Goal: Navigation & Orientation: Go to known website

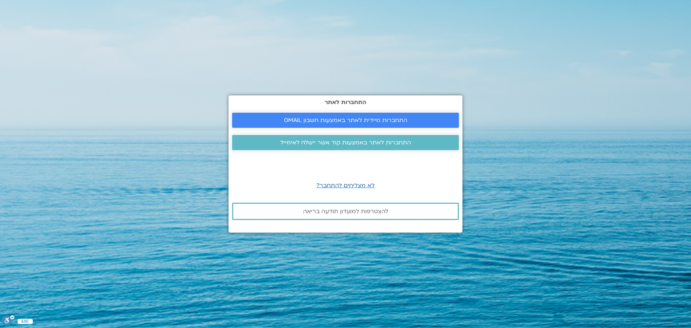
click at [308, 117] on span "התחברות מיידית לאתר באמצעות חשבון GMAIL" at bounding box center [345, 120] width 123 height 6
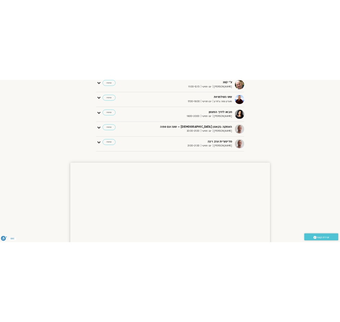
scroll to position [216, 0]
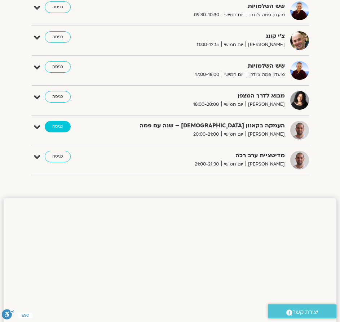
click at [58, 128] on link "כניסה" at bounding box center [58, 127] width 26 height 12
